Goal: Transaction & Acquisition: Purchase product/service

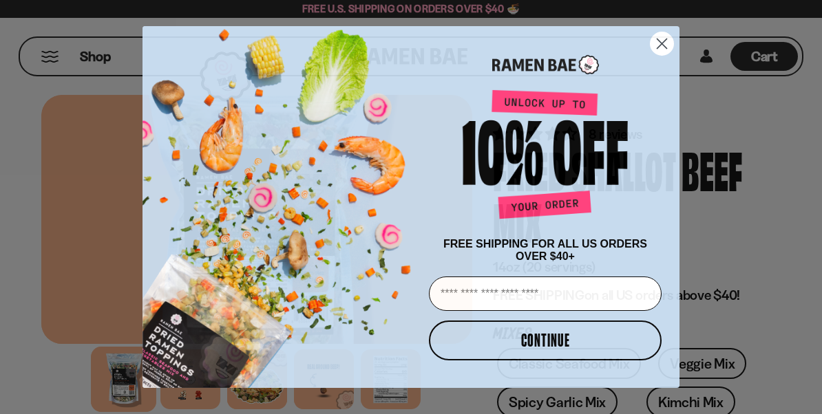
click at [666, 44] on circle "Close dialog" at bounding box center [661, 43] width 23 height 23
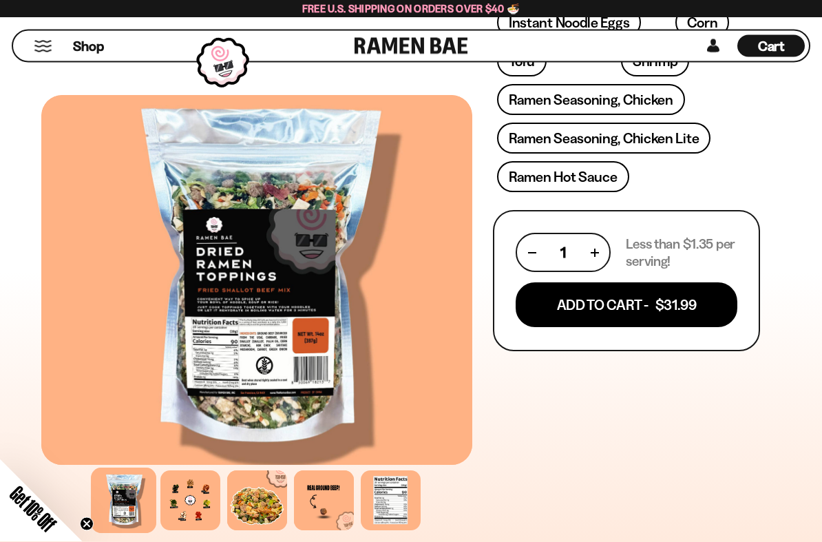
scroll to position [694, 0]
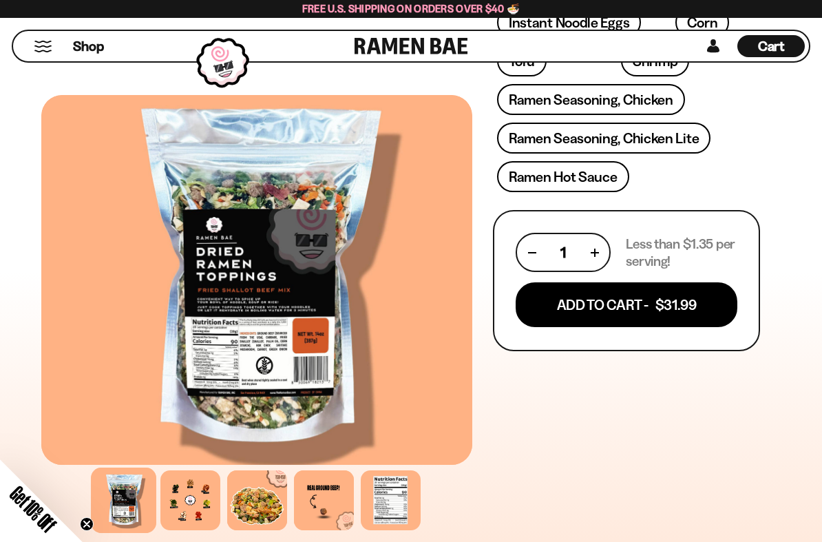
click at [642, 306] on button "Add To Cart - $31.99" at bounding box center [627, 304] width 222 height 45
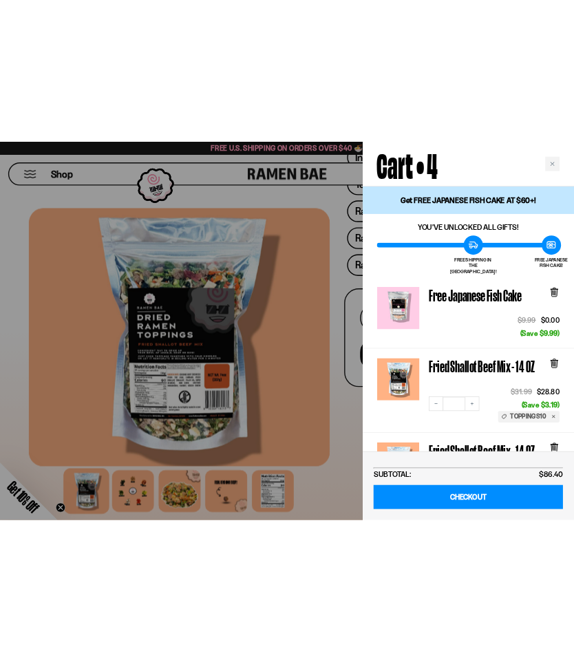
scroll to position [0, 0]
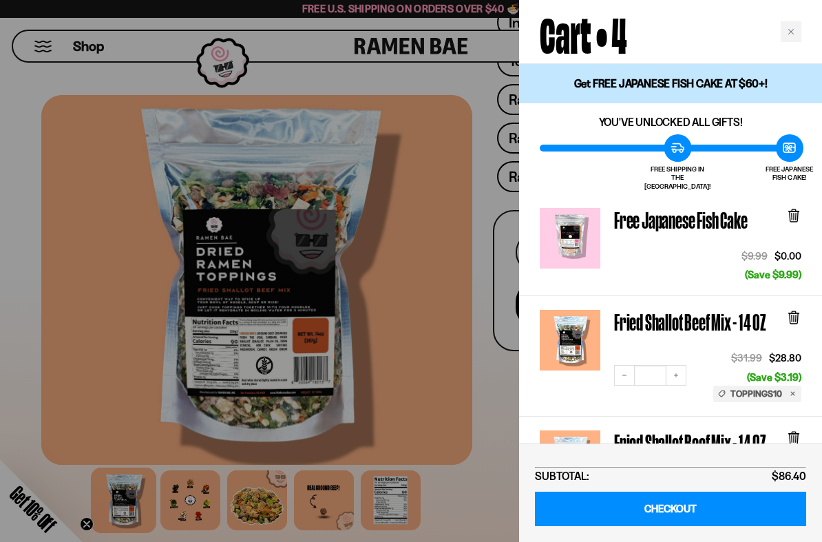
click at [793, 34] on icon "Close cart" at bounding box center [790, 31] width 7 height 7
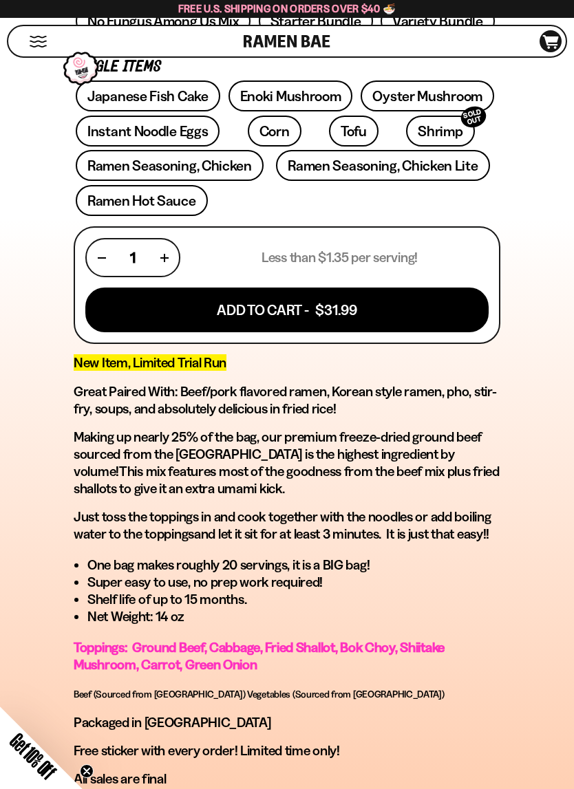
click at [165, 129] on link "Instant Noodle Eggs" at bounding box center [148, 131] width 144 height 31
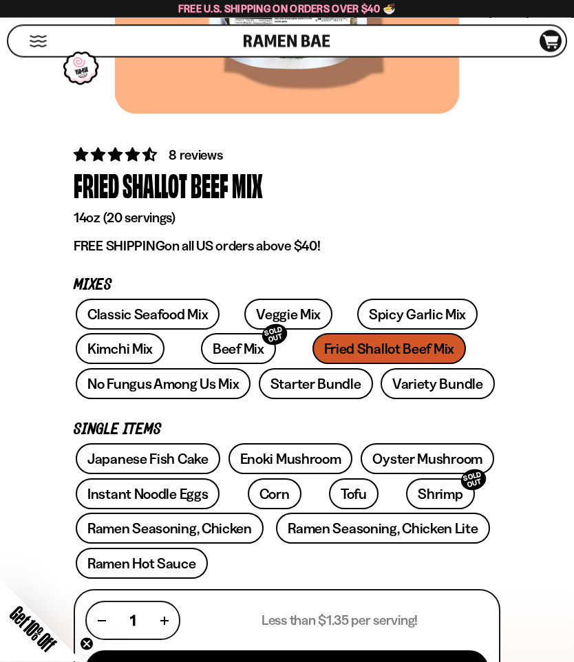
scroll to position [312, 0]
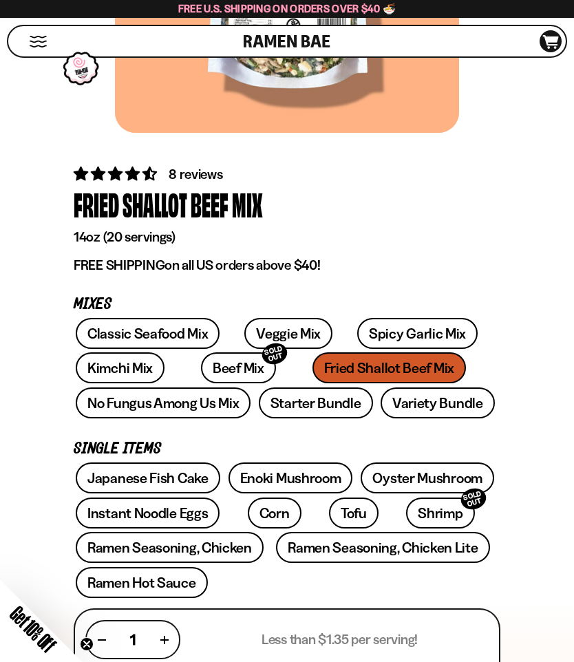
click at [161, 476] on link "Japanese Fish Cake" at bounding box center [148, 478] width 145 height 31
click at [171, 331] on link "Classic Seafood Mix" at bounding box center [148, 333] width 144 height 31
click at [209, 365] on link "Beef Mix SOLD OUT" at bounding box center [238, 367] width 75 height 31
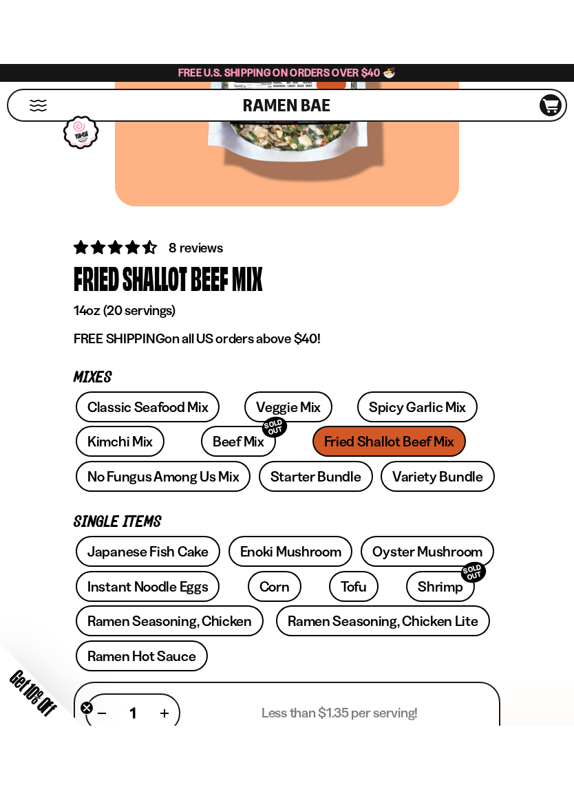
scroll to position [301, 0]
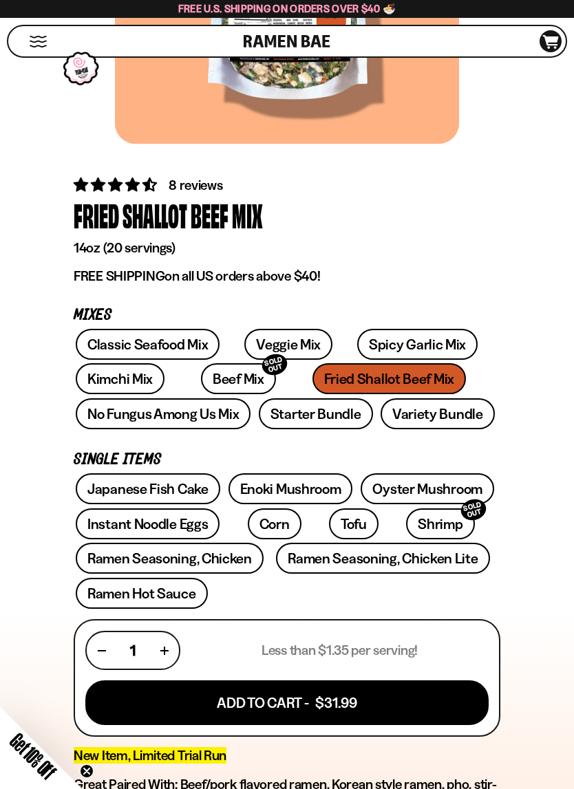
click at [292, 480] on link "Enoki Mushroom" at bounding box center [291, 489] width 125 height 31
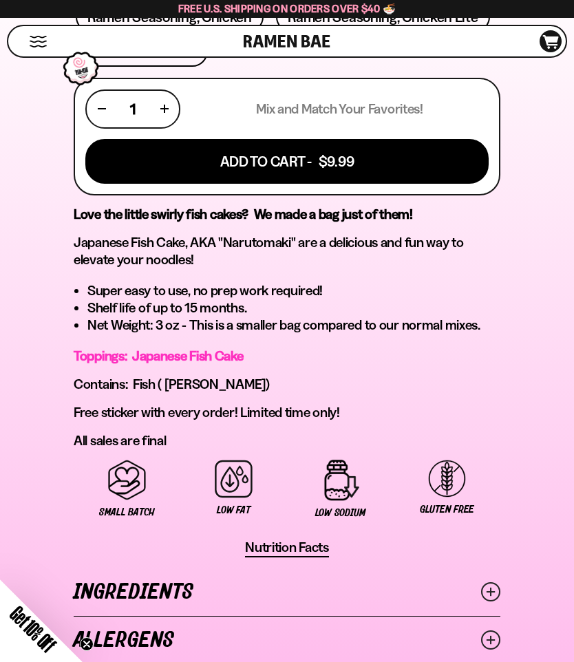
scroll to position [844, 0]
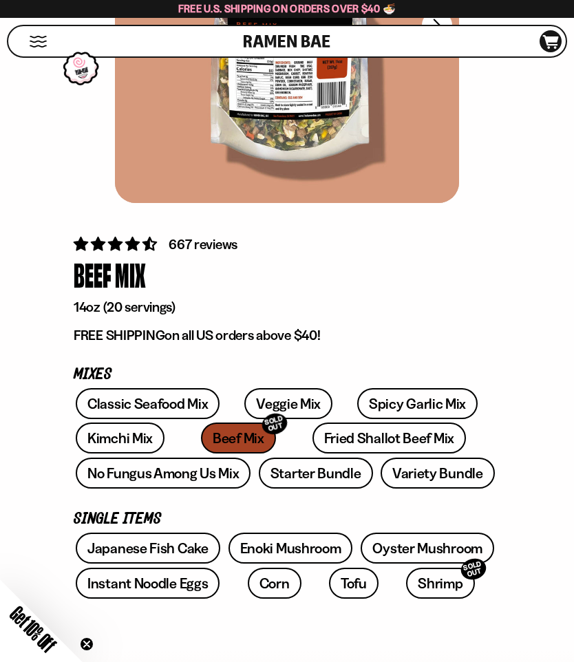
scroll to position [241, 0]
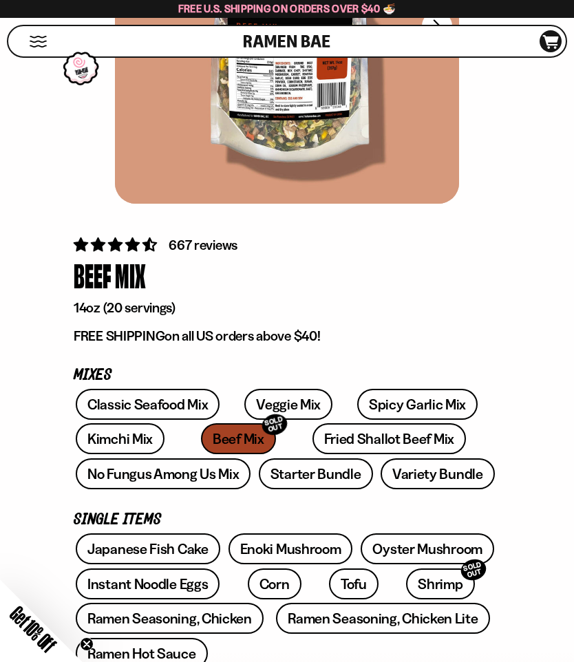
click at [190, 470] on link "No Fungus Among Us Mix" at bounding box center [163, 473] width 175 height 31
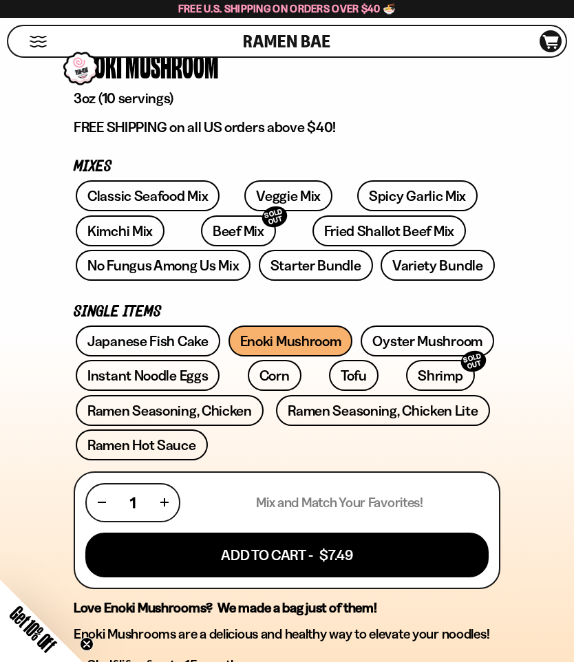
scroll to position [449, 0]
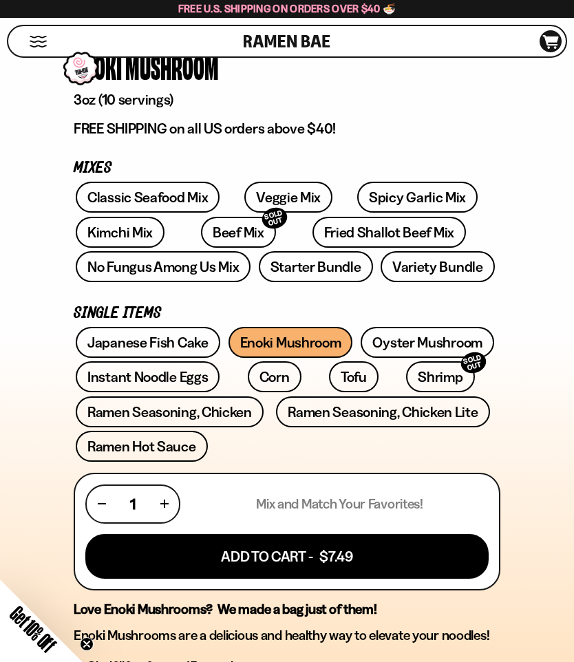
click at [437, 339] on link "Oyster Mushroom" at bounding box center [428, 342] width 134 height 31
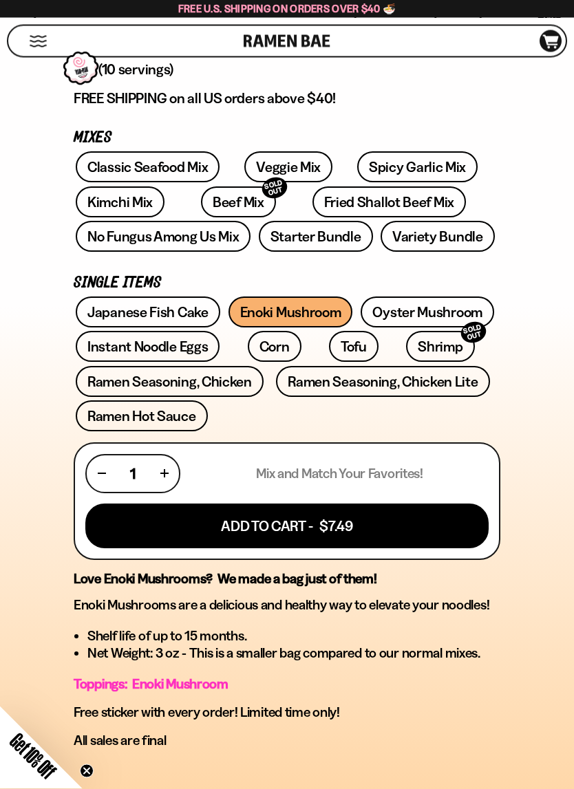
scroll to position [480, 0]
click at [406, 341] on link "Shrimp SOLD OUT" at bounding box center [440, 346] width 68 height 31
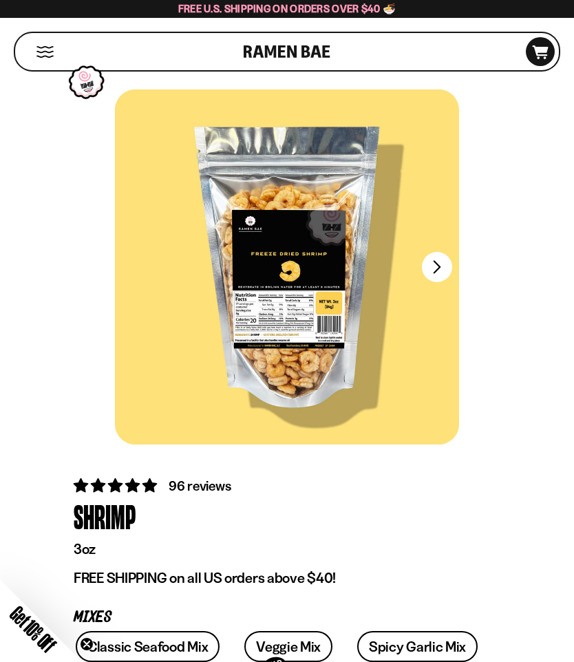
click at [47, 51] on button "Mobile Menu Trigger" at bounding box center [45, 52] width 19 height 12
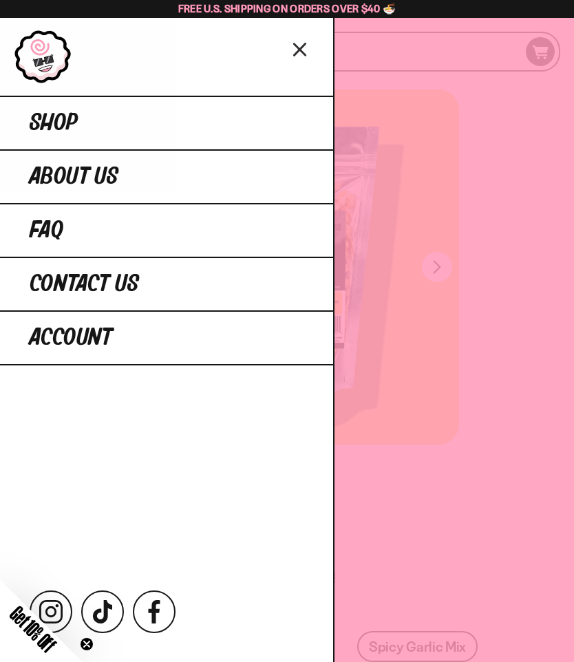
click at [523, 141] on div at bounding box center [287, 331] width 574 height 662
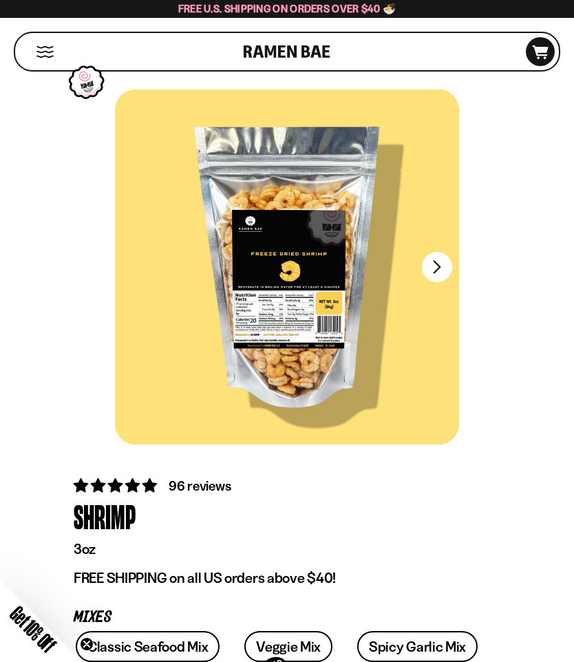
click at [542, 45] on icon "D0381C2F-513E-4F90-8A41-6F0A75DCBAAA" at bounding box center [540, 52] width 37 height 14
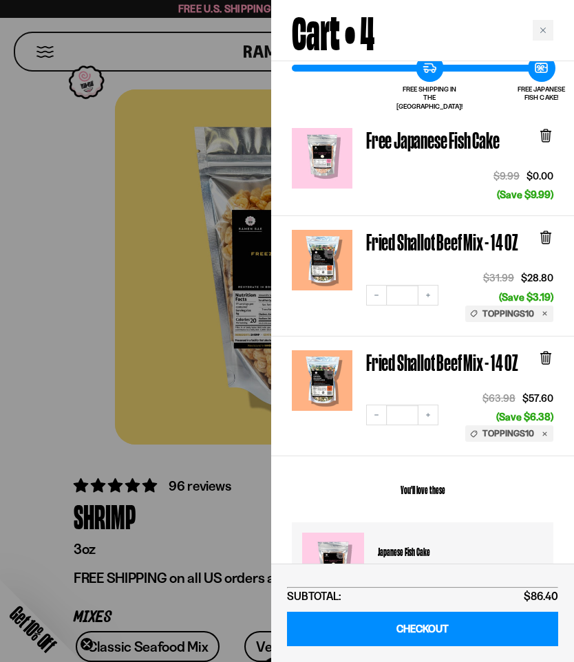
scroll to position [78, 0]
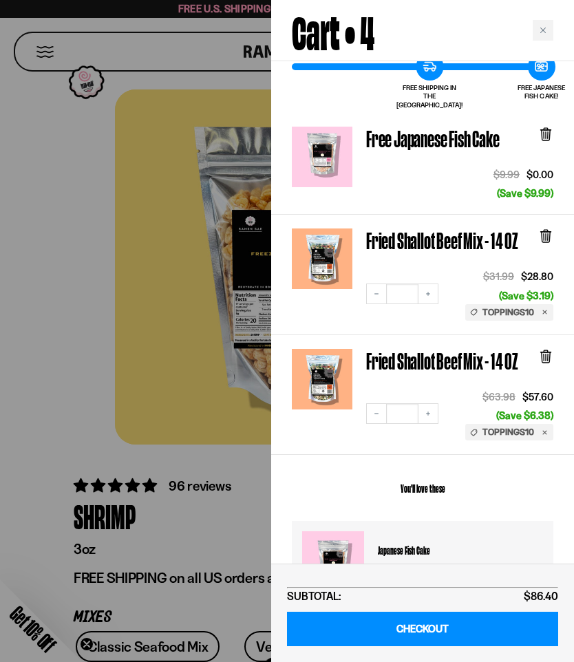
click at [379, 410] on icon "Decrease quantity" at bounding box center [376, 414] width 8 height 8
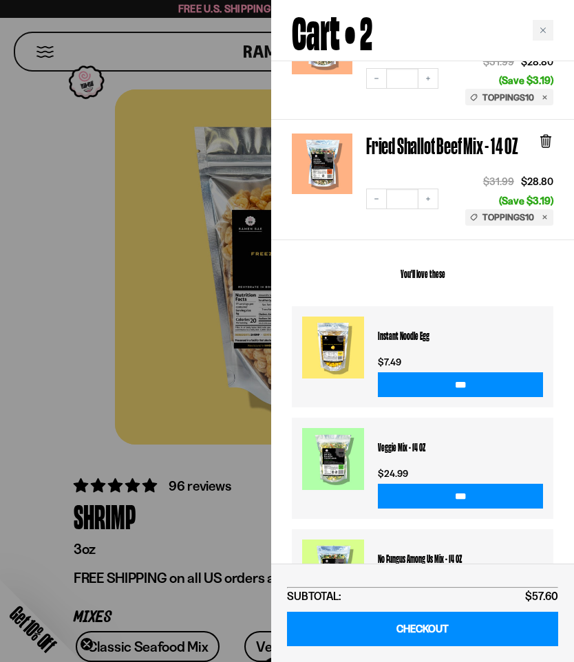
scroll to position [188, 0]
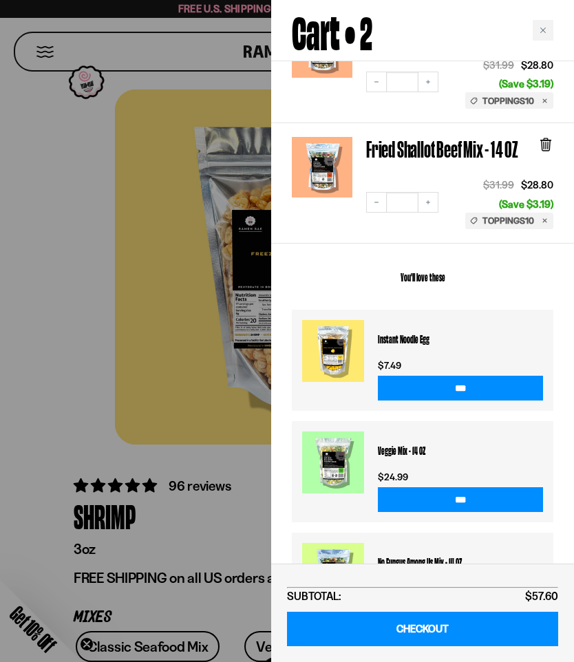
click at [366, 192] on button "Decrease quantity" at bounding box center [376, 202] width 21 height 21
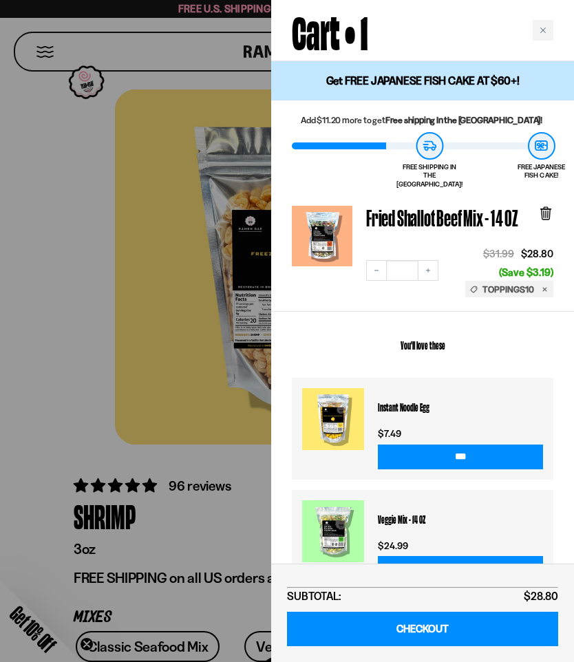
scroll to position [0, 0]
click at [174, 359] on div at bounding box center [287, 331] width 574 height 662
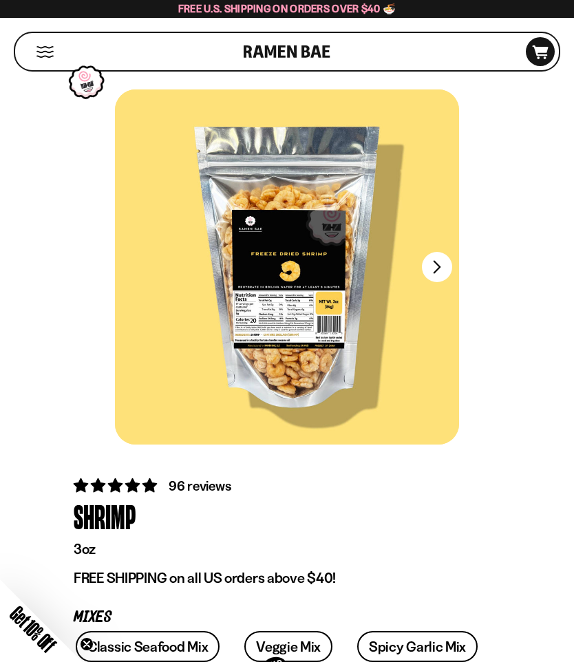
click at [33, 47] on div "Shop" at bounding box center [131, 51] width 224 height 37
click at [541, 47] on icon at bounding box center [541, 52] width 16 height 14
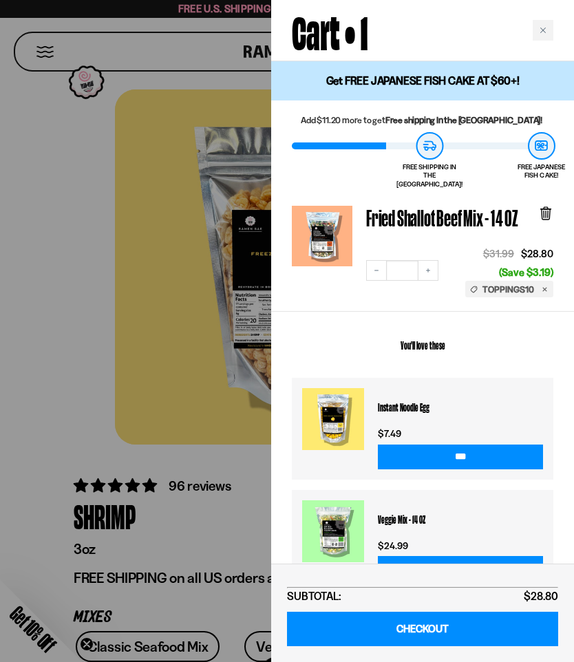
click at [196, 440] on div at bounding box center [287, 331] width 574 height 662
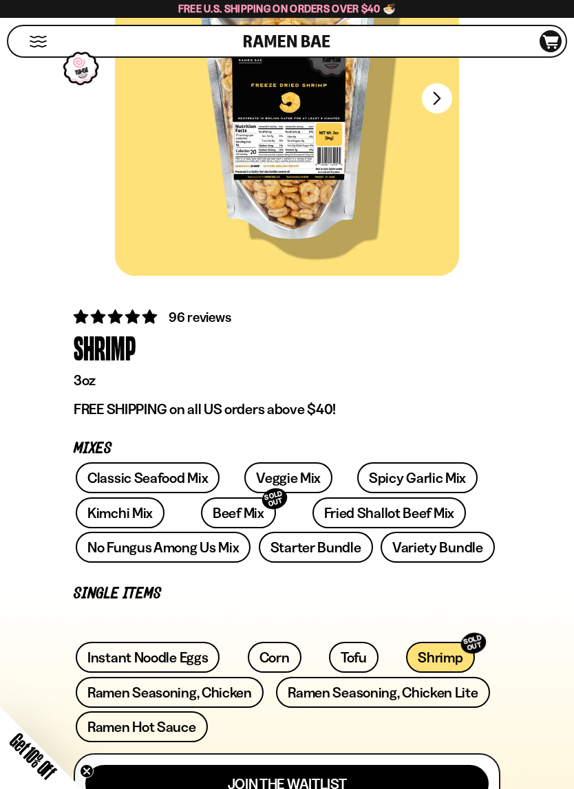
scroll to position [173, 0]
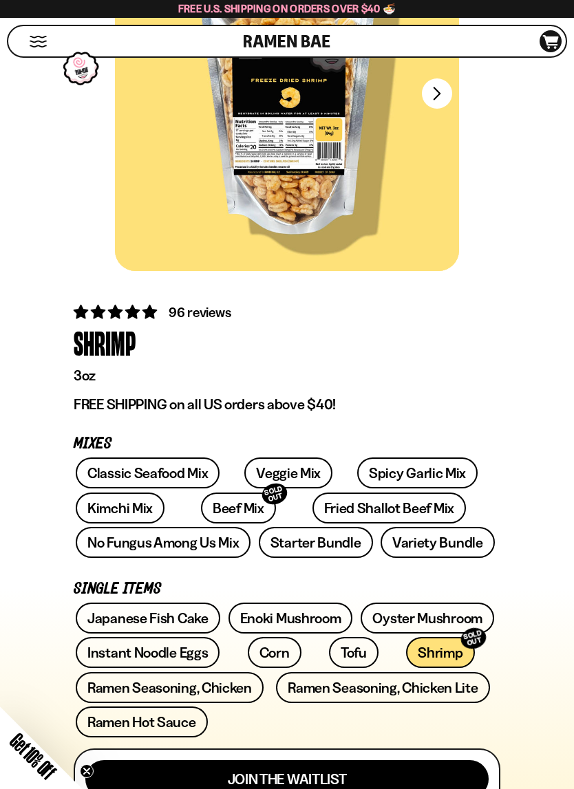
click at [375, 469] on link "Spicy Garlic Mix" at bounding box center [417, 473] width 120 height 31
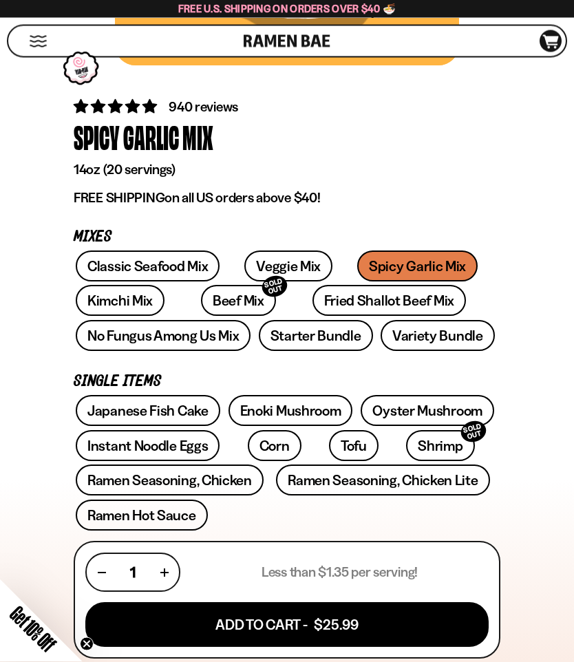
scroll to position [379, 0]
click at [364, 622] on button "Add To Cart - $25.99" at bounding box center [286, 624] width 403 height 45
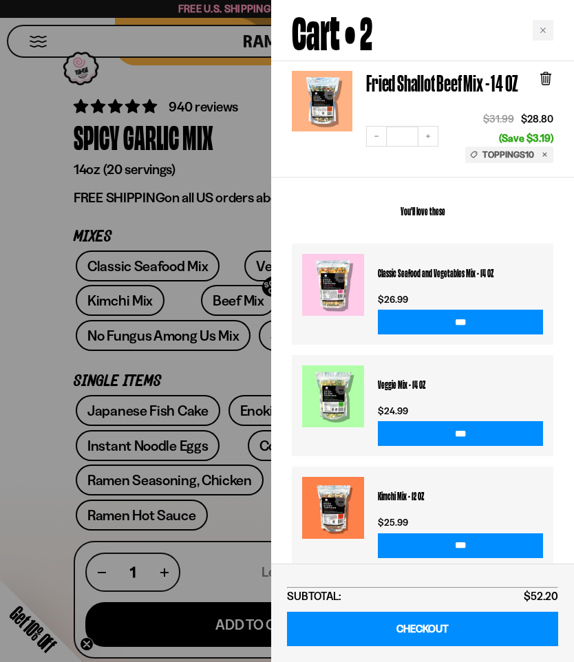
scroll to position [253, 0]
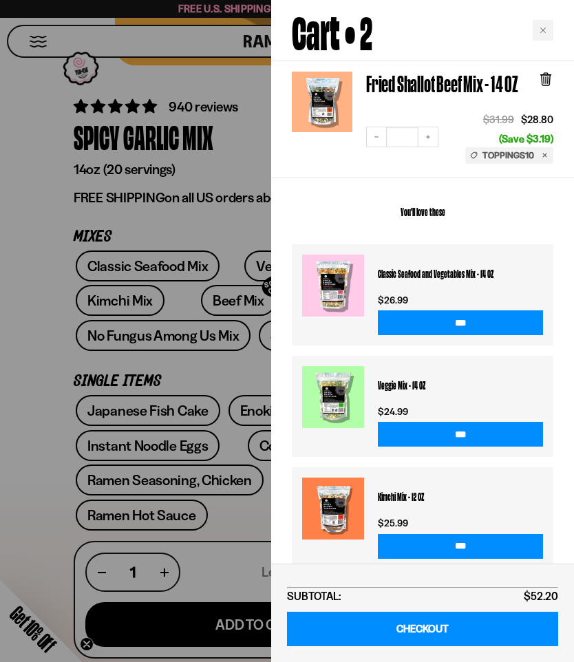
click at [226, 579] on div at bounding box center [287, 331] width 574 height 662
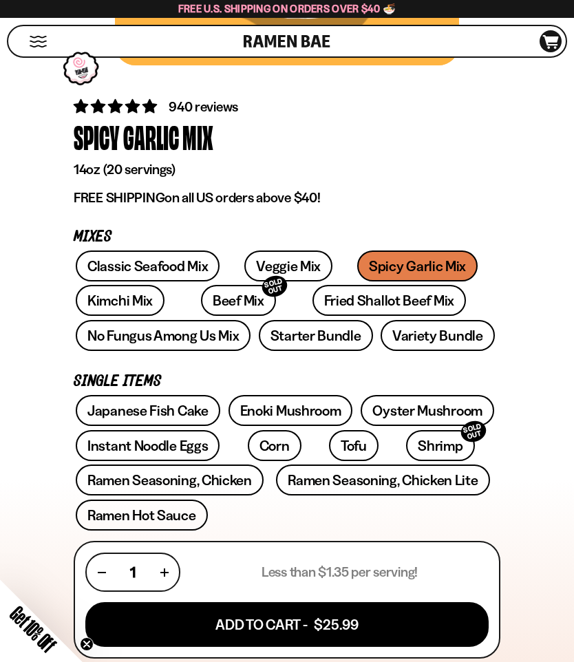
click at [280, 418] on link "Enoki Mushroom" at bounding box center [291, 410] width 125 height 31
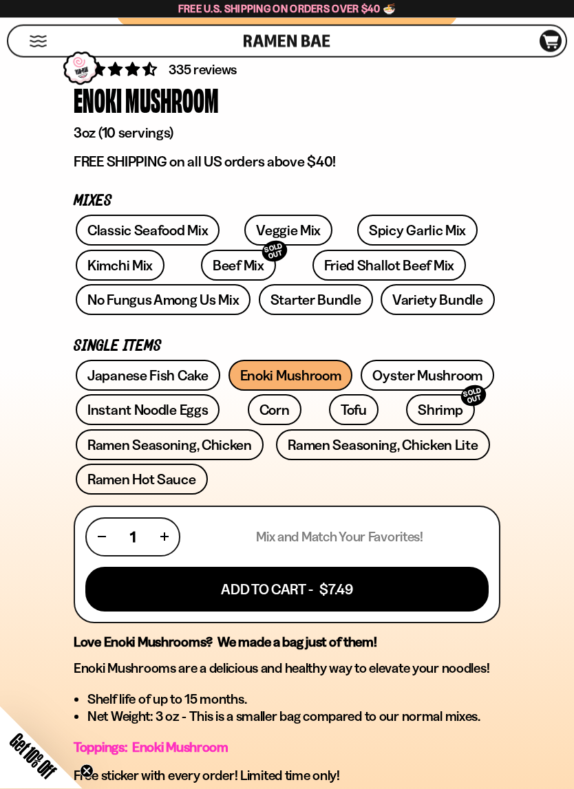
scroll to position [416, 0]
click at [360, 581] on button "Add To Cart - $7.49" at bounding box center [286, 589] width 403 height 45
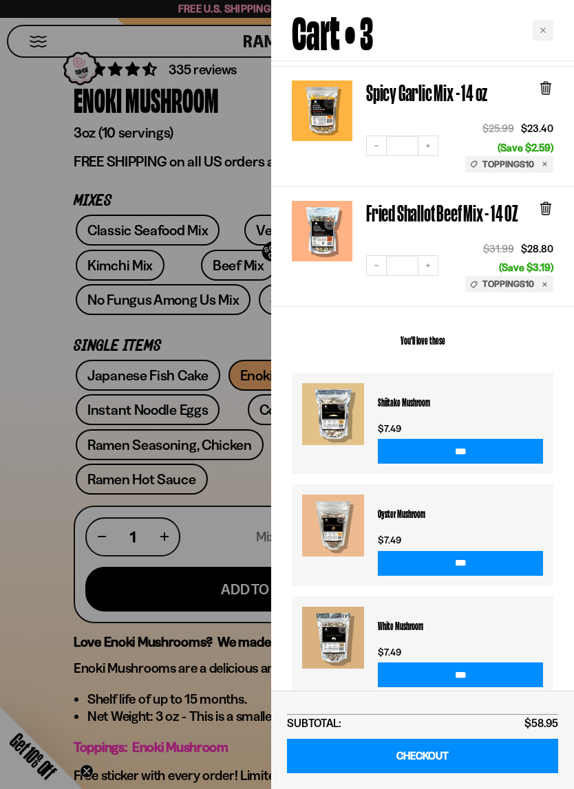
scroll to position [244, 0]
click at [509, 439] on input "***" at bounding box center [460, 451] width 165 height 25
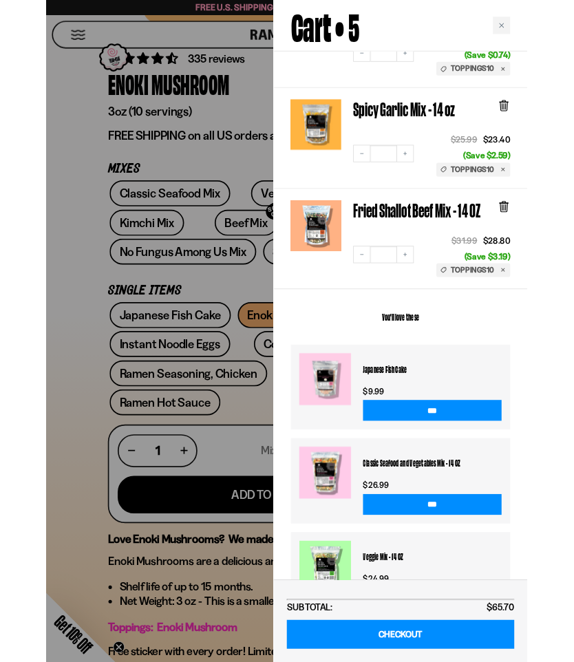
scroll to position [430, 0]
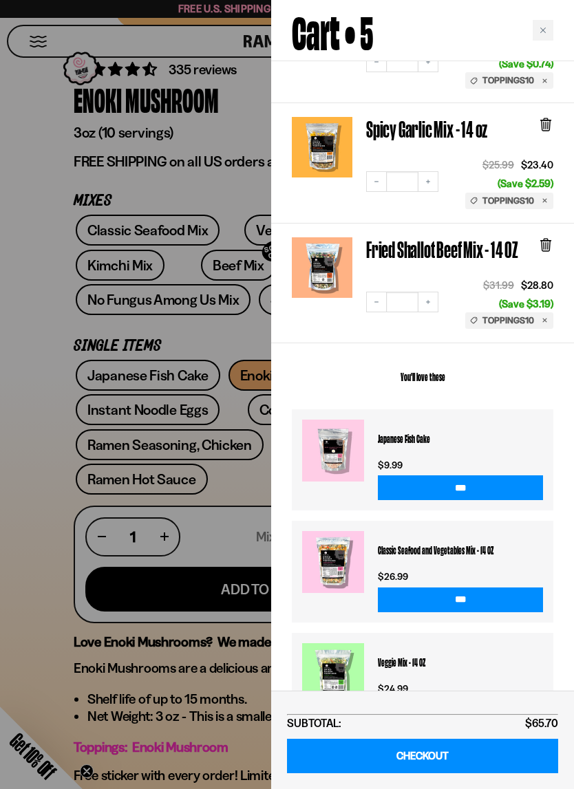
click at [468, 661] on link "CHECKOUT" at bounding box center [422, 756] width 271 height 35
